Goal: Task Accomplishment & Management: Manage account settings

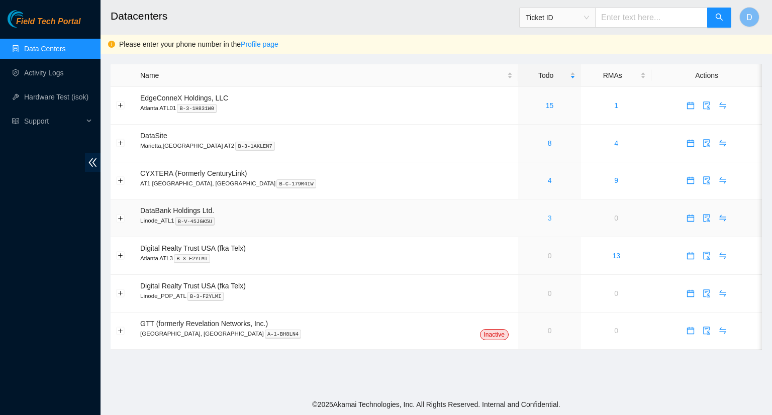
click at [548, 219] on link "3" at bounding box center [550, 218] width 4 height 8
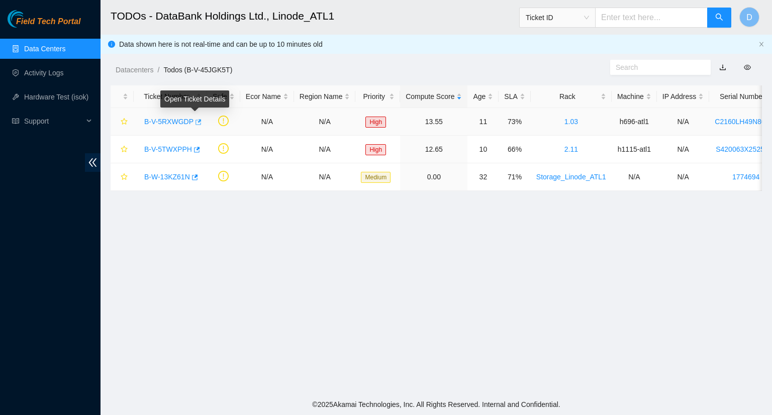
click at [196, 120] on icon "button" at bounding box center [199, 122] width 6 height 6
click at [195, 149] on icon "button" at bounding box center [197, 150] width 6 height 6
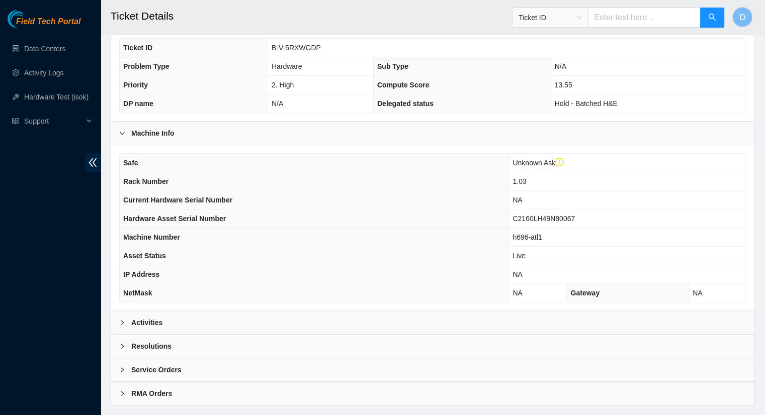
scroll to position [272, 0]
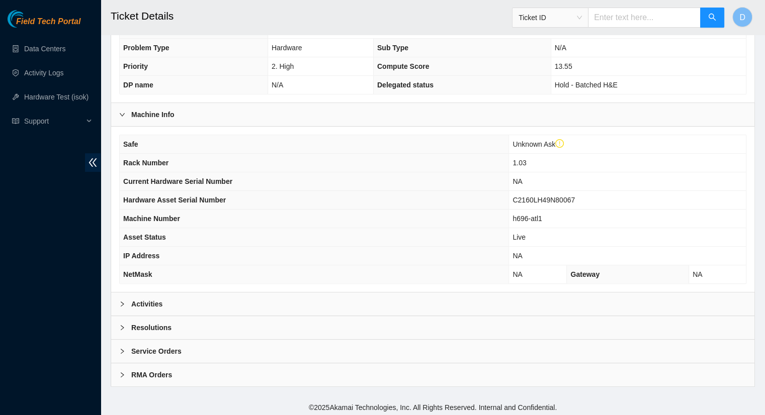
click at [142, 299] on b "Activities" at bounding box center [146, 304] width 31 height 11
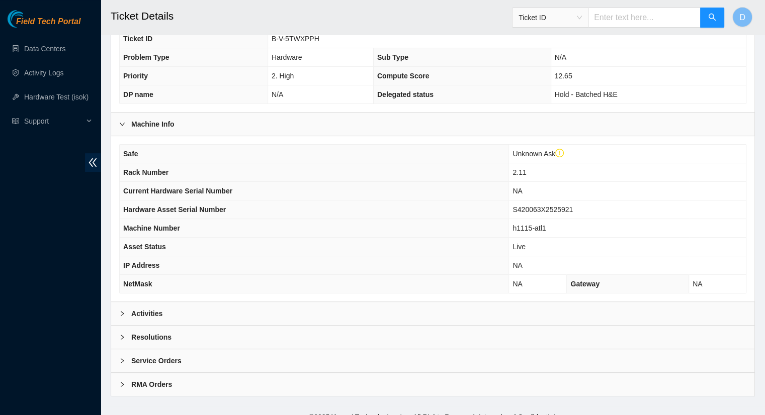
scroll to position [272, 0]
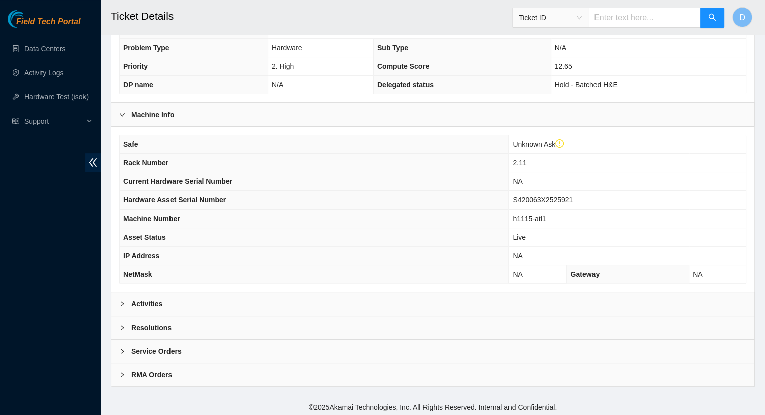
click at [143, 304] on b "Activities" at bounding box center [146, 304] width 31 height 11
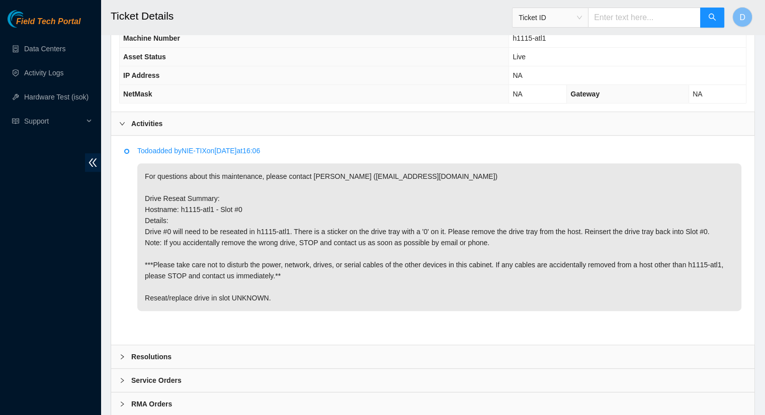
scroll to position [473, 0]
